Goal: Use online tool/utility: Utilize a website feature to perform a specific function

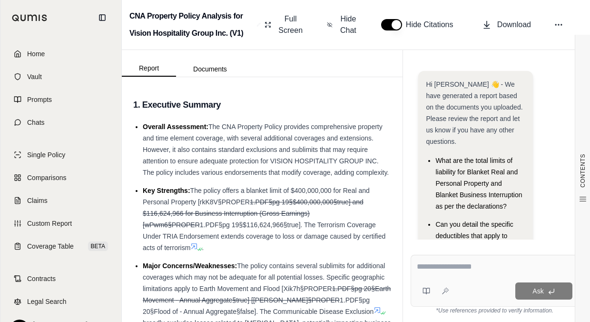
scroll to position [78, 0]
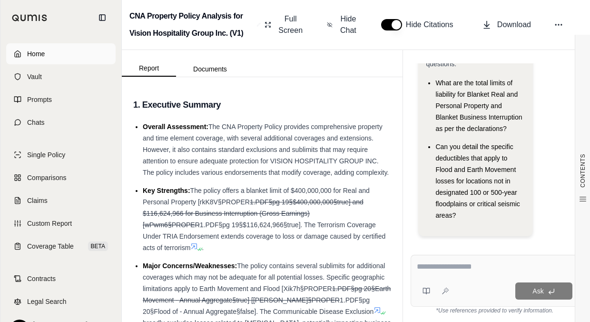
click at [38, 52] on span "Home" at bounding box center [36, 54] width 18 height 10
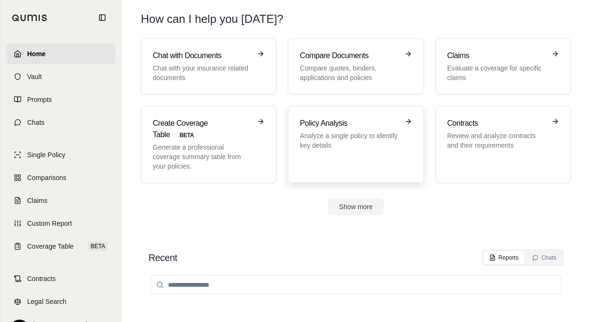
click at [297, 126] on link "Policy Analysis Analyze a single policy to identify key details" at bounding box center [356, 144] width 136 height 77
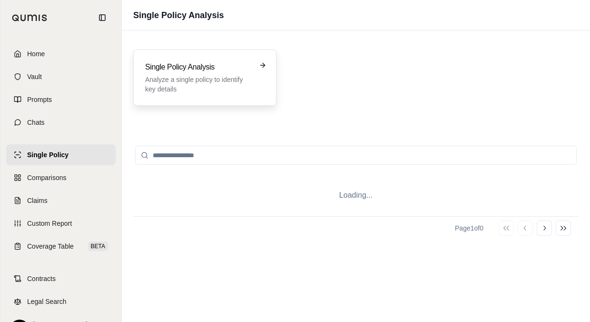
click at [231, 78] on p "Analyze a single policy to identify key details" at bounding box center [198, 84] width 106 height 19
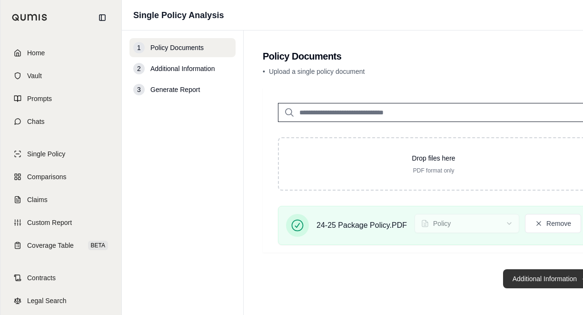
click at [514, 288] on button "Additional Information →" at bounding box center [550, 278] width 94 height 19
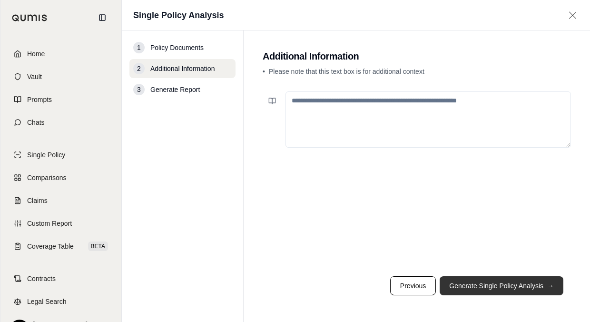
click at [487, 287] on button "Generate Single Policy Analysis →" at bounding box center [502, 285] width 124 height 19
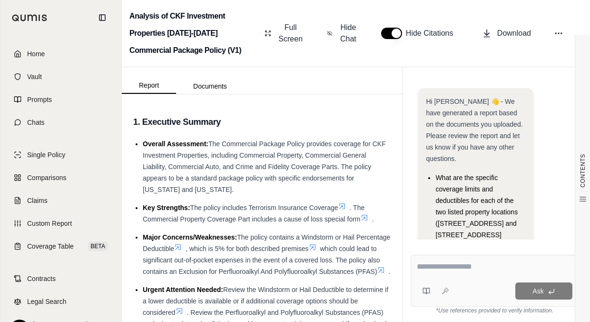
scroll to position [140, 0]
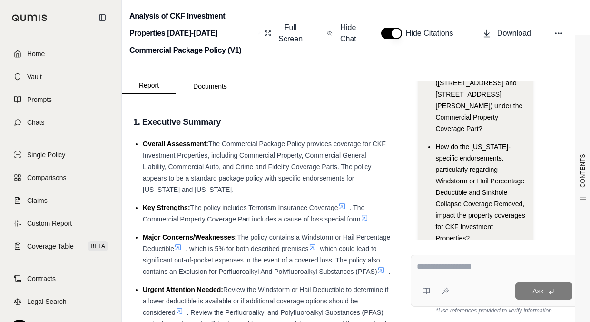
click at [425, 264] on textarea at bounding box center [495, 266] width 156 height 11
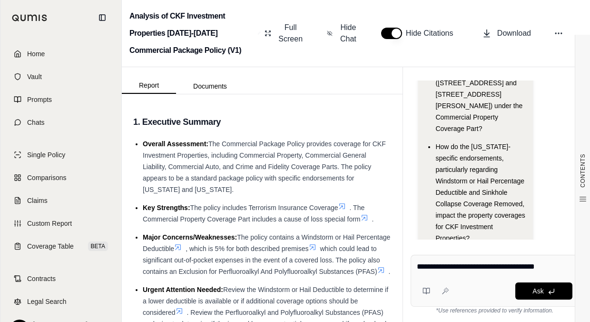
type textarea "**********"
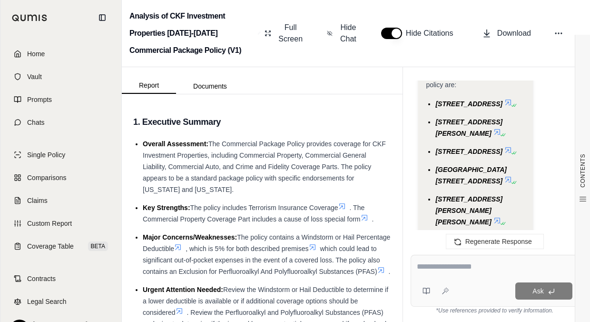
scroll to position [1219, 0]
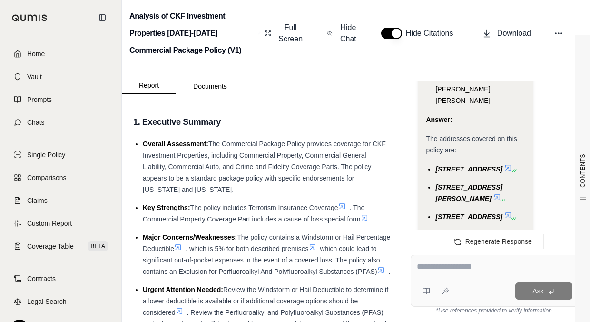
click at [512, 164] on icon at bounding box center [509, 168] width 8 height 8
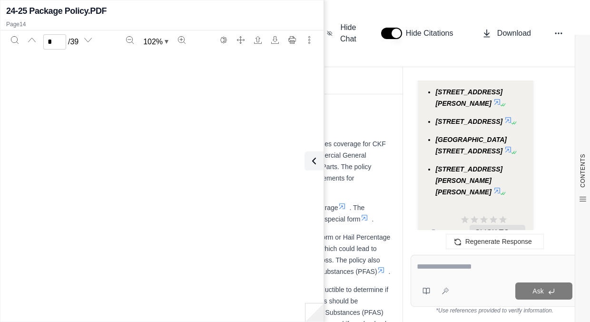
scroll to position [4989, 0]
type input "**"
